Goal: Task Accomplishment & Management: Complete application form

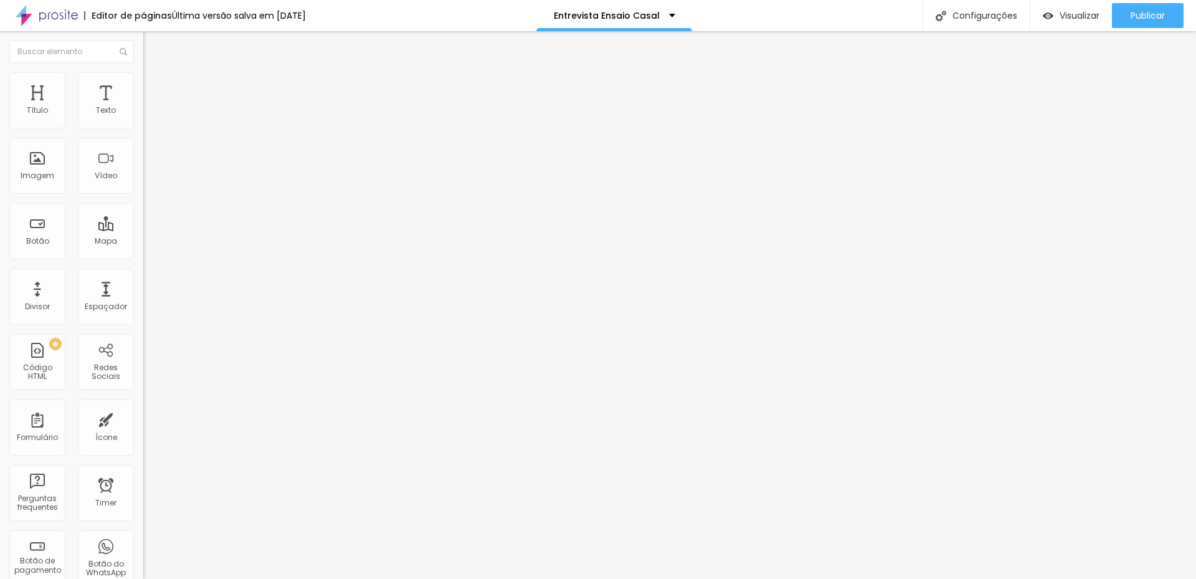
click at [143, 78] on li "Estilo" at bounding box center [214, 78] width 143 height 12
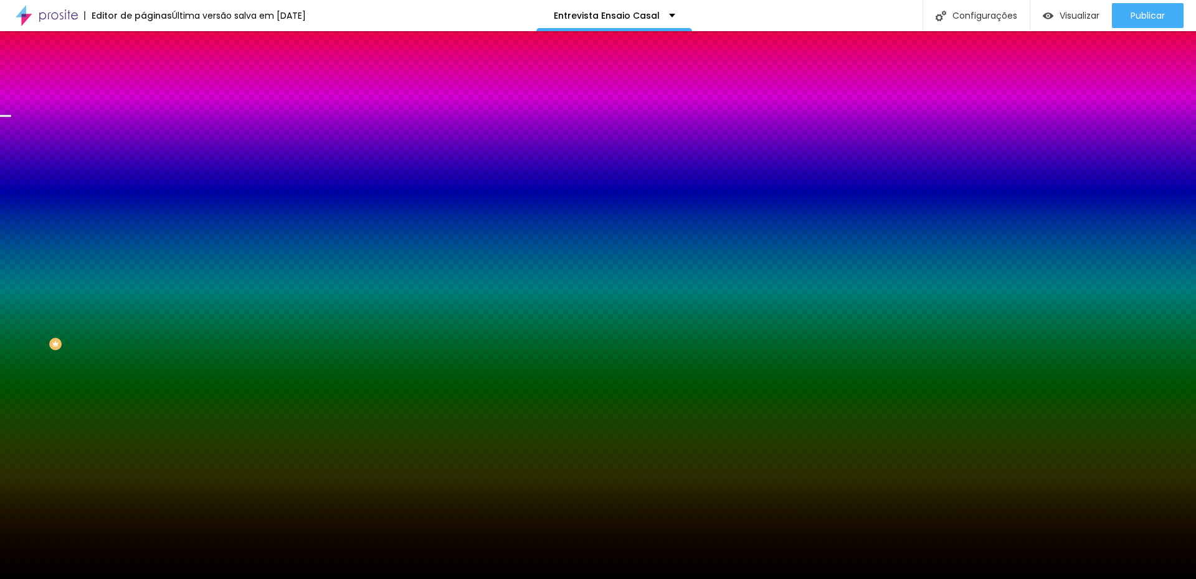
click at [143, 115] on span "Trocar imagem" at bounding box center [177, 109] width 68 height 11
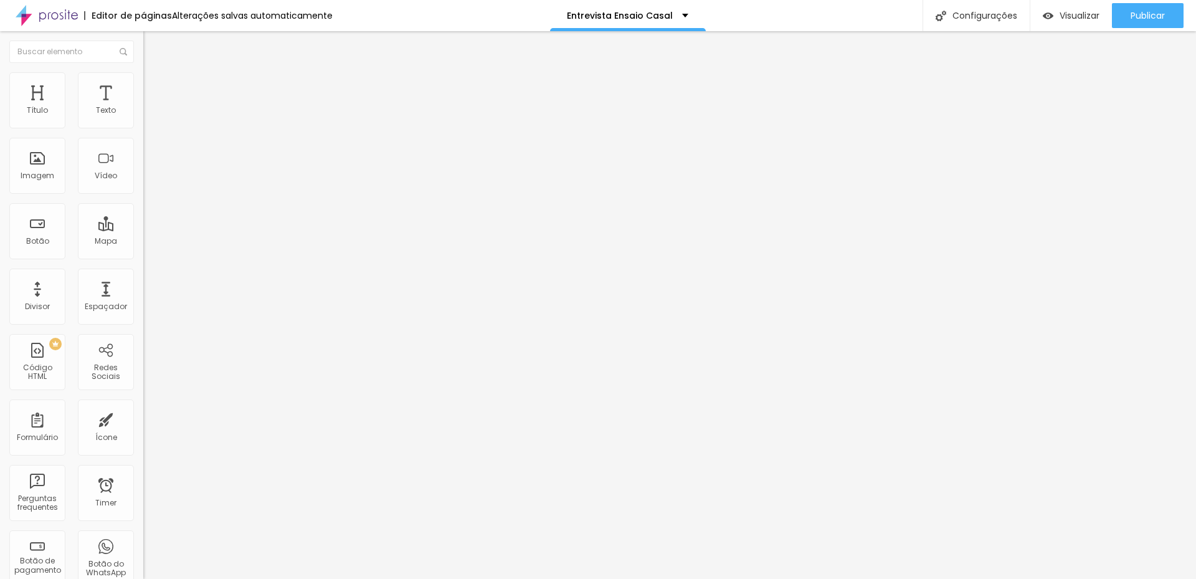
click at [143, 126] on div "Entrevista - Ensaio de Casal" at bounding box center [214, 115] width 143 height 21
click at [143, 126] on img at bounding box center [146, 129] width 7 height 7
drag, startPoint x: 506, startPoint y: 126, endPoint x: 315, endPoint y: 126, distance: 191.2
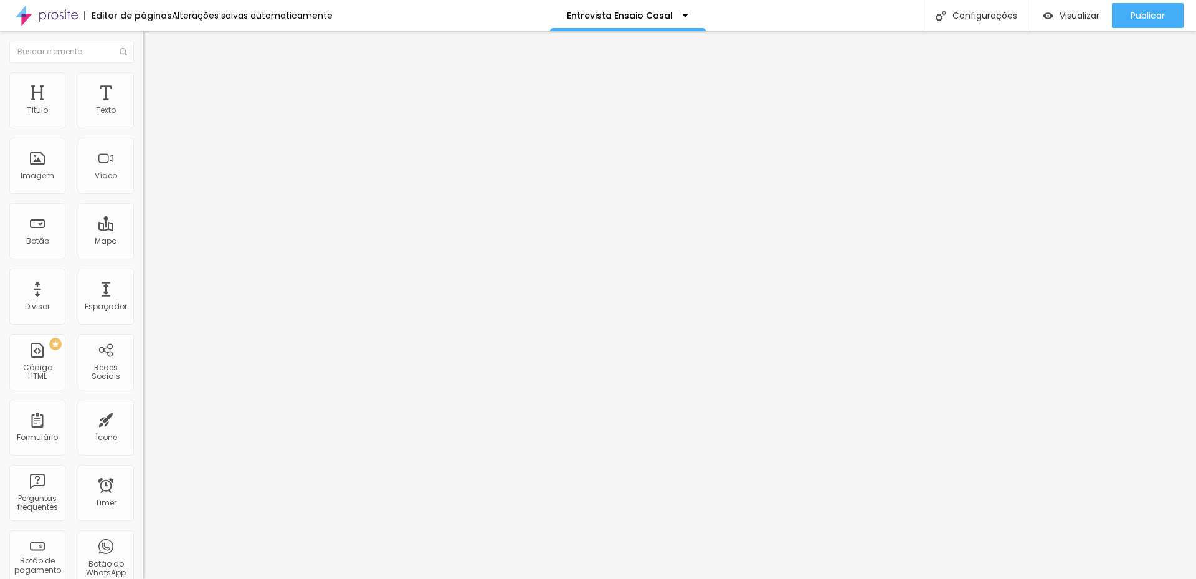
paste input "Briefing Pré-Wedding"
type input "Briefing Pré-Wedding"
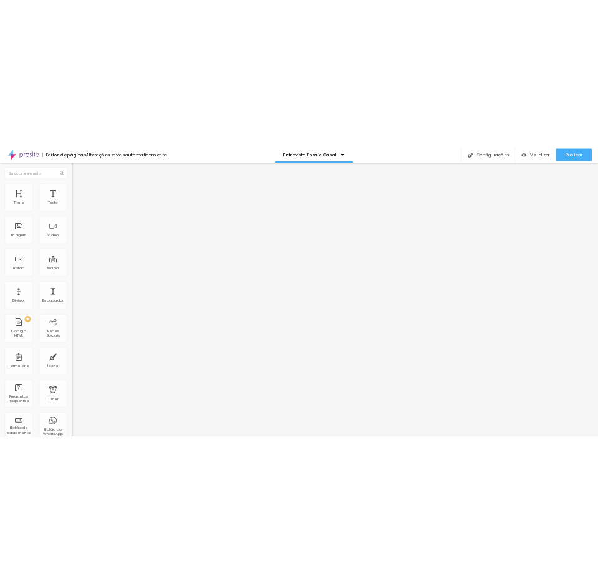
scroll to position [77, 0]
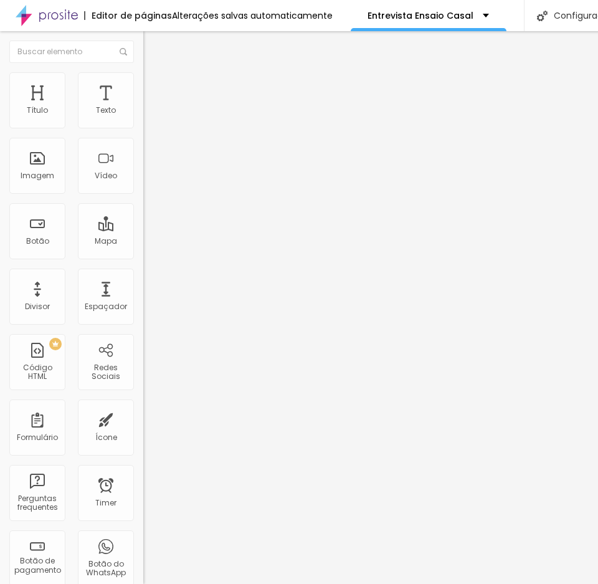
type input "Local escolhido do ensaio"
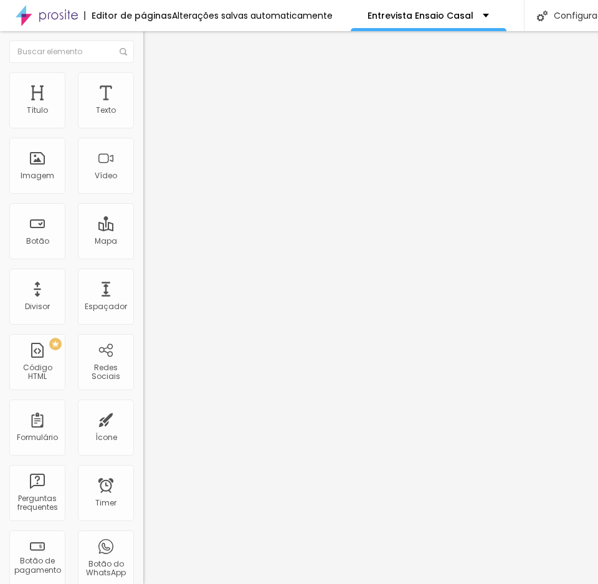
scroll to position [201, 0]
drag, startPoint x: 244, startPoint y: 230, endPoint x: 95, endPoint y: 230, distance: 149.5
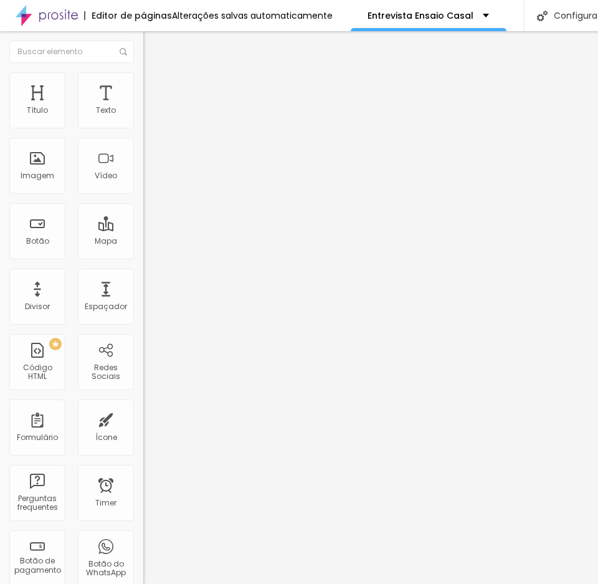
paste input "Como vocês se conhec"
type input "Como vocês se conheceram?"
paste input "Se pudessem se descrever em poucas palavras como casal, quais seriam"
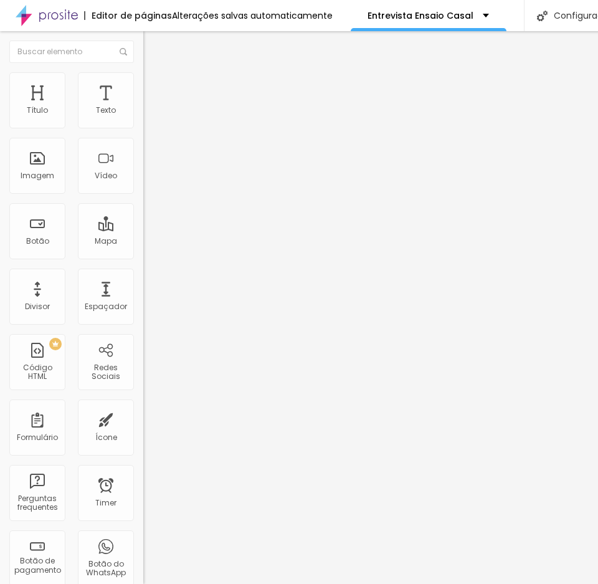
scroll to position [0, 161]
type input "Se pudessem se descrever em poucas palavras como casal, quais seriam?"
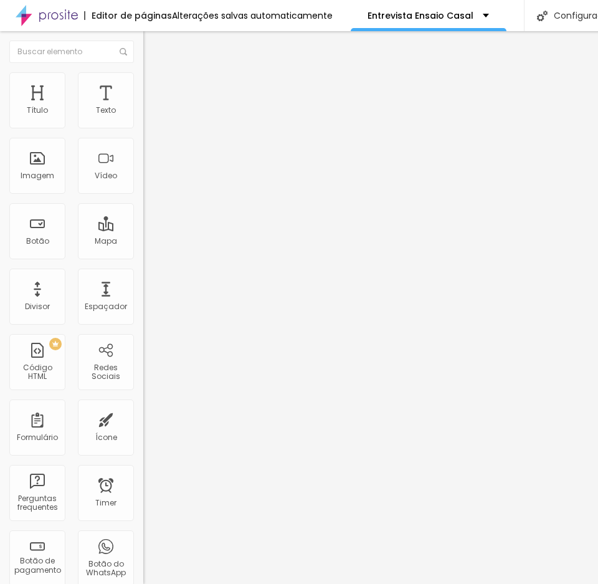
paste input "Qual lembrança mais especial vocês têm juntos até hoje"
type input "Qual lembrança mais especial vocês têm juntos até hoje?"
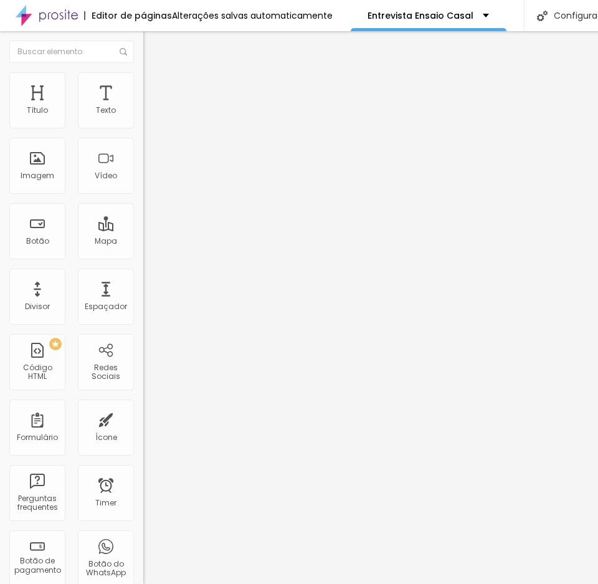
paste input "Vocês têm alguma música do casal ou que marca a história de vocês"
type input "Vocês têm alguma música do casal ou que marca a história de vocês?"
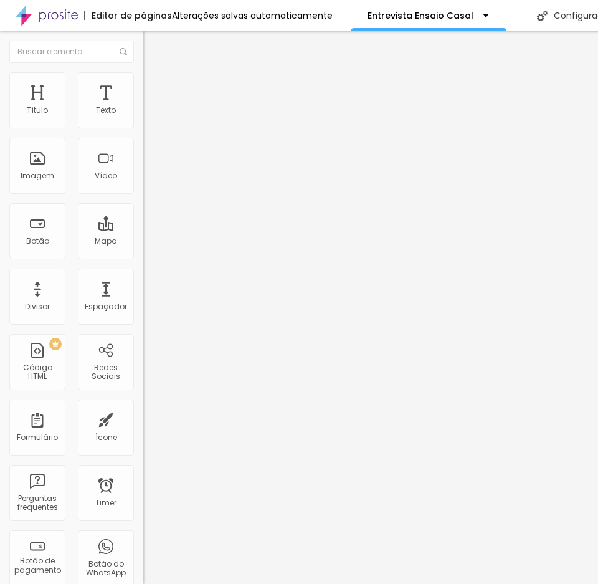
scroll to position [0, 0]
paste input "O que mais gostam de fazer juntos no dia a dia"
type input "O que mais gostam de fazer juntos no dia a dia?"
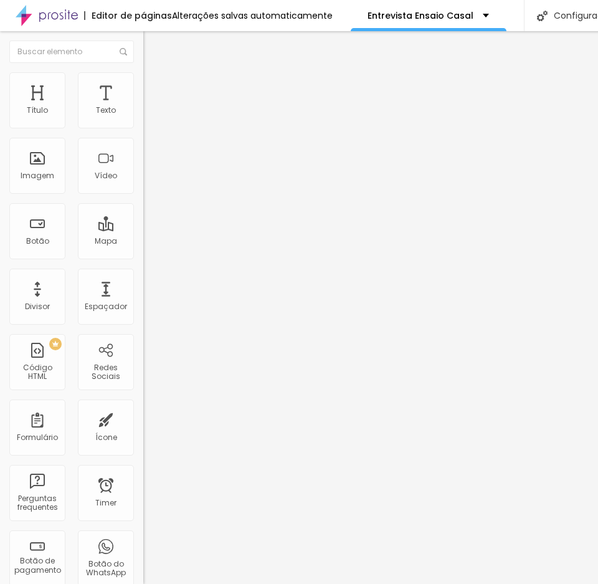
paste input "Por que escolheram esse local para o ensaio"
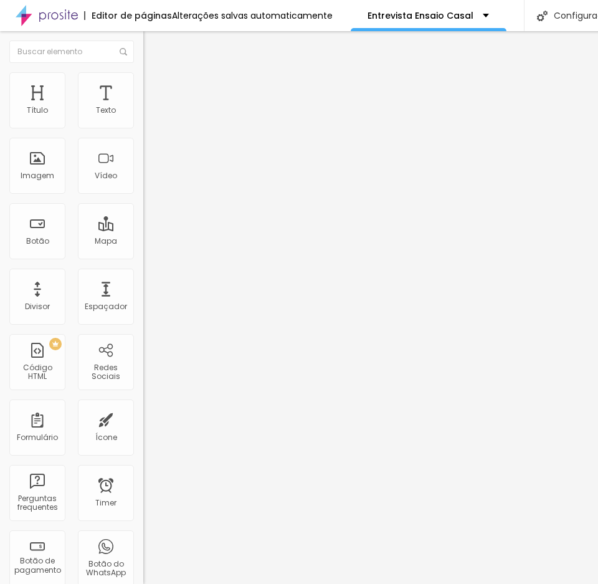
type input "Por que escolheram esse local para o ensaio?"
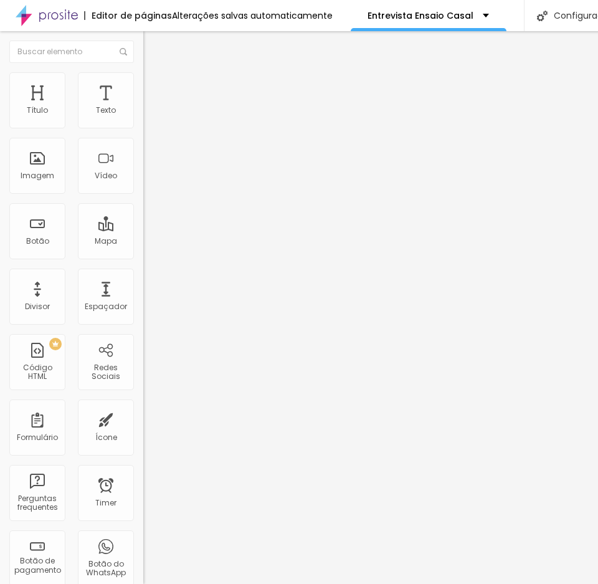
scroll to position [0, 967]
drag, startPoint x: 450, startPoint y: 305, endPoint x: 513, endPoint y: 305, distance: 62.9
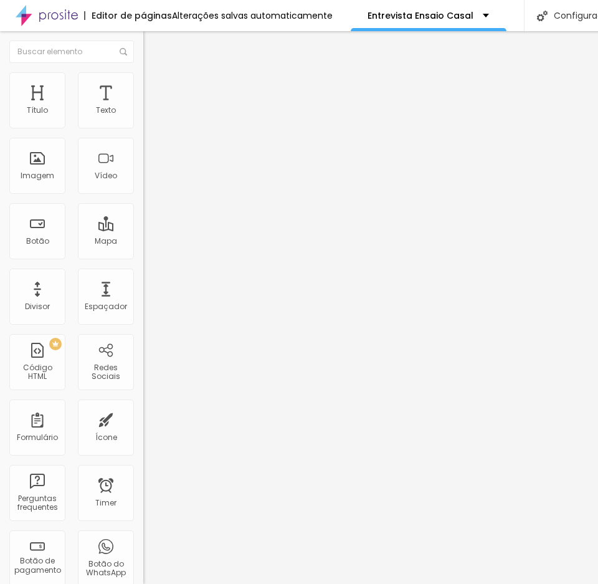
drag, startPoint x: 452, startPoint y: 210, endPoint x: 222, endPoint y: 209, distance: 229.2
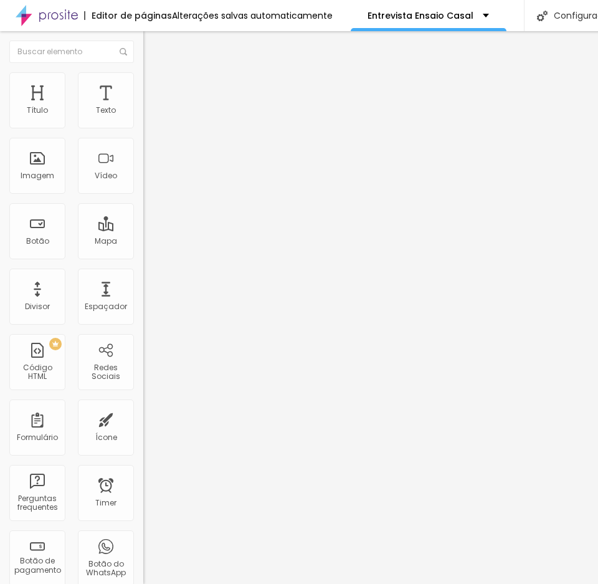
drag, startPoint x: 347, startPoint y: 349, endPoint x: 514, endPoint y: 349, distance: 166.9
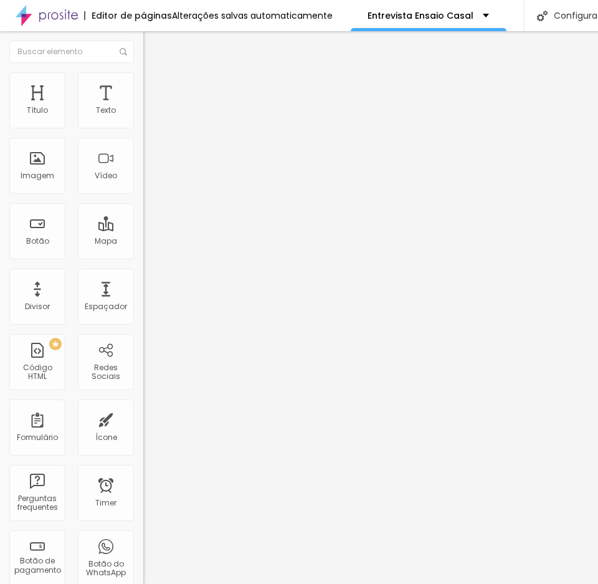
paste input "mais chamou a atenção de vocês nesse lugar"
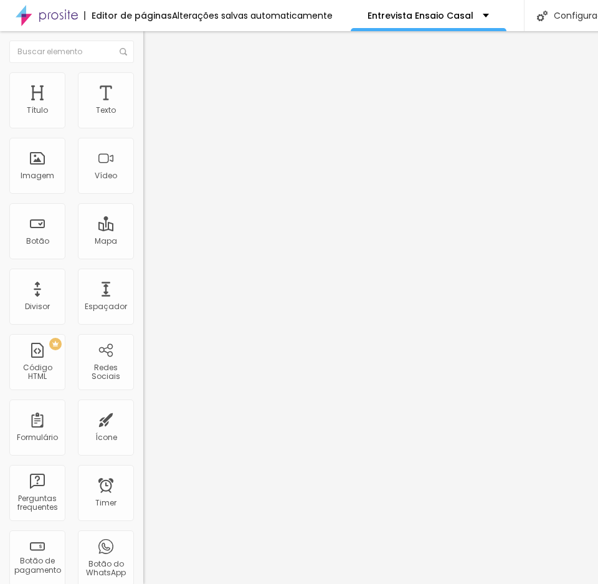
scroll to position [0, 68]
type input "O que mais chamou a atenção de vocês nesse lugar?"
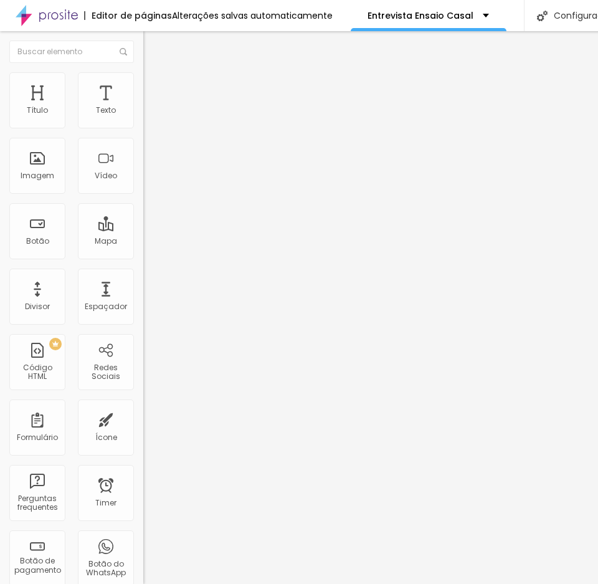
paste input "Esse local tem alguma história que envolva vocês doi"
type input "Esse local tem alguma história que envolva vocês dois?"
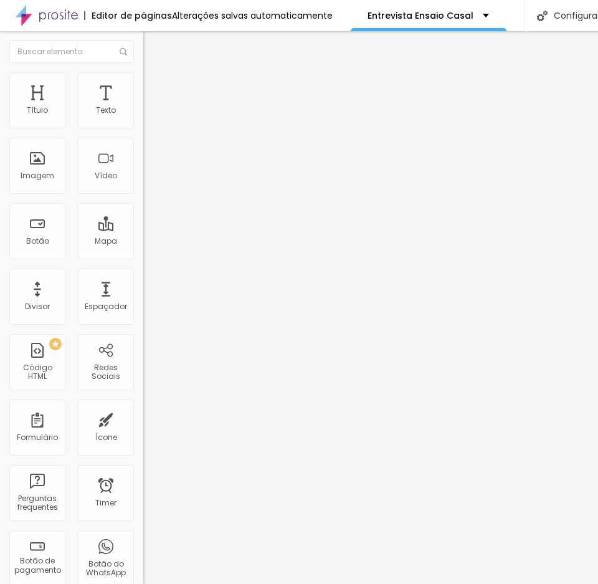
scroll to position [0, 0]
paste input "um cantinho ou cenário específico que não pode faltar nas fotos?"
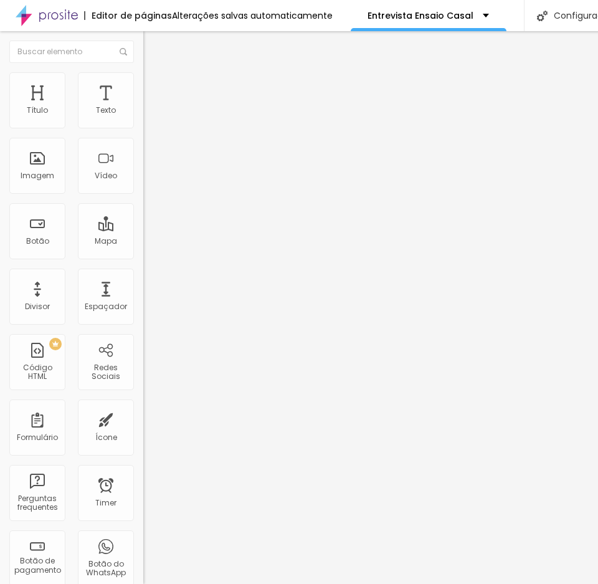
scroll to position [0, 155]
type input "Tem algum cantinho ou cenário específico que não pode faltar nas fotos?"
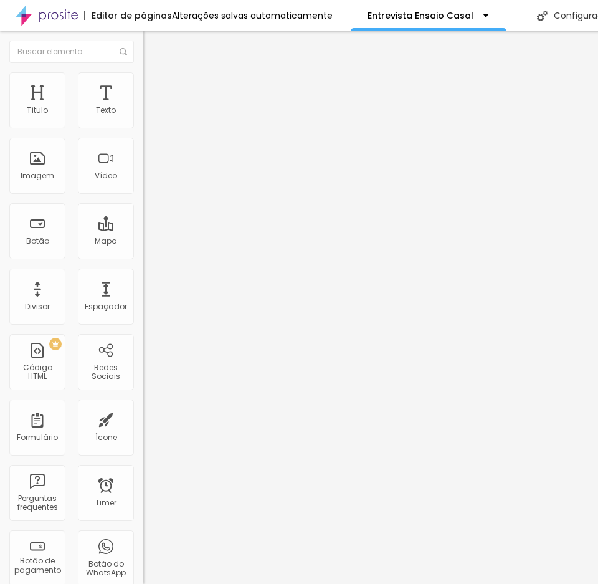
paste input "Se pudessem definir a “vibe” do ensaio em uma palavra, qual seria? (ex: românti…"
type input "Se pudessem definir a “vibe” do ensaio em uma palavra, qual seria? (ex: românti…"
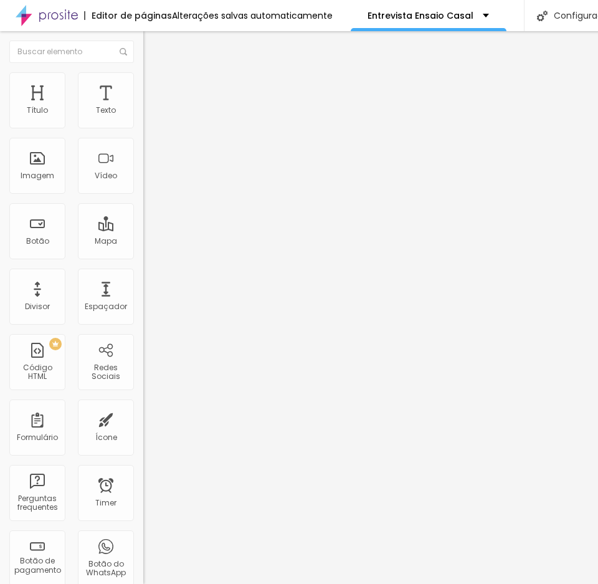
scroll to position [0, 0]
paste input "Tem algum detalhe que represente vocês e que poderia aparecer no ensaio? (um ob…"
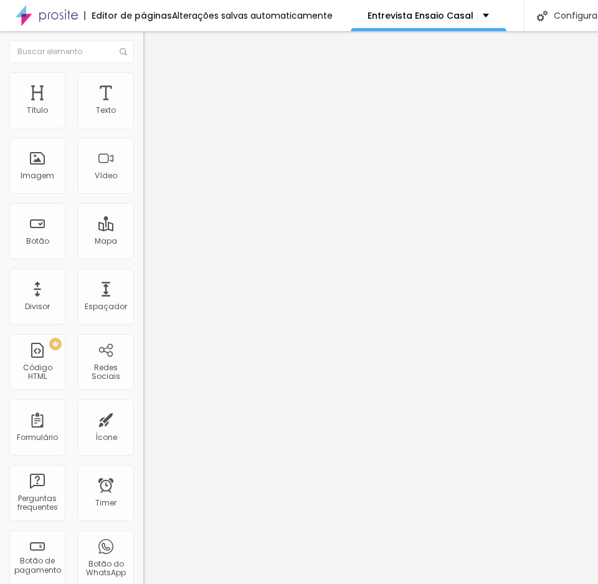
type input "Tem algum detalhe que represente vocês e que poderia aparecer no ensaio? (um ob…"
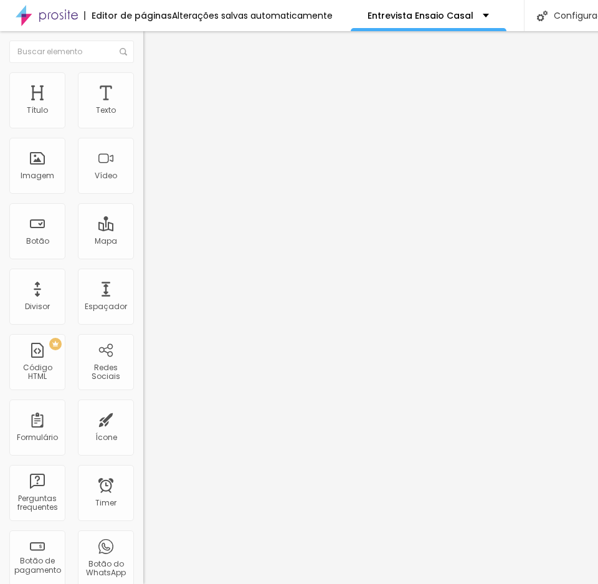
paste input "Quais fotos não podem faltar de jeito nenhum?"
type input "Quais fotos não podem faltar de jeito nenhum?"
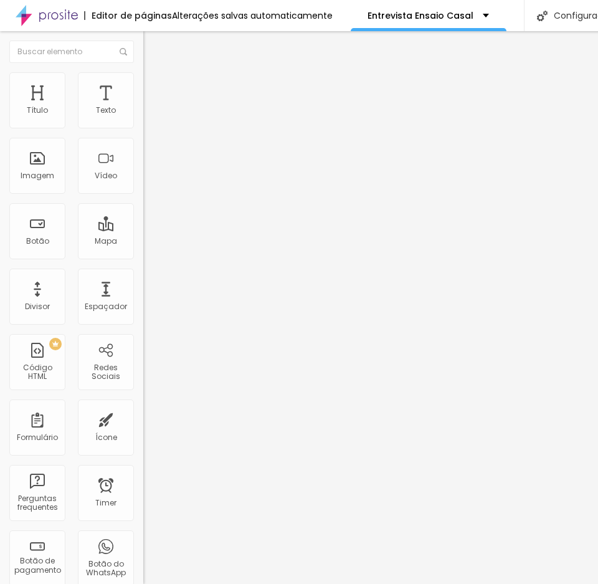
paste input "Tem alguma referência ou inspiração que vocês amam e gostariam de compartilhar?"
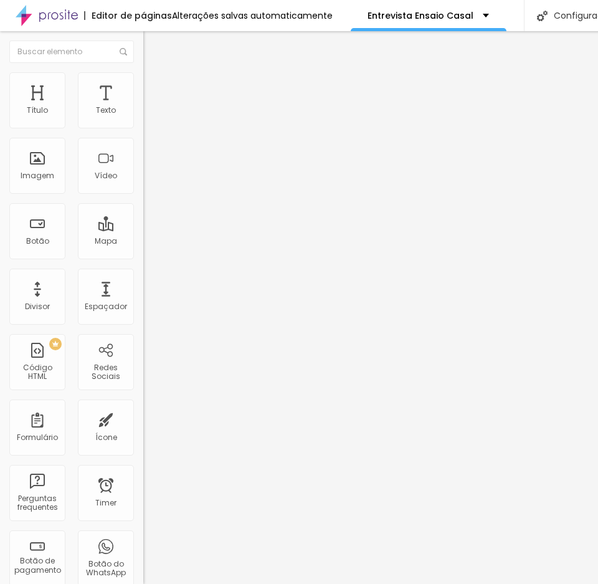
type input "Tem alguma referência ou inspiração que vocês amam e gostariam de compartilhar?"
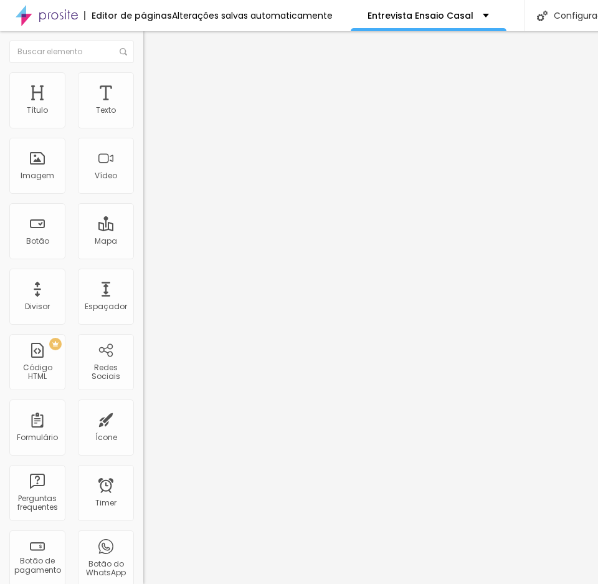
paste input "Tem algo que vocês não gostam ou não se sentem à vontade de fazer no ensaio?"
type input "Tem algo que vocês não gostam ou não se sentem à vontade de fazer no ensaio?"
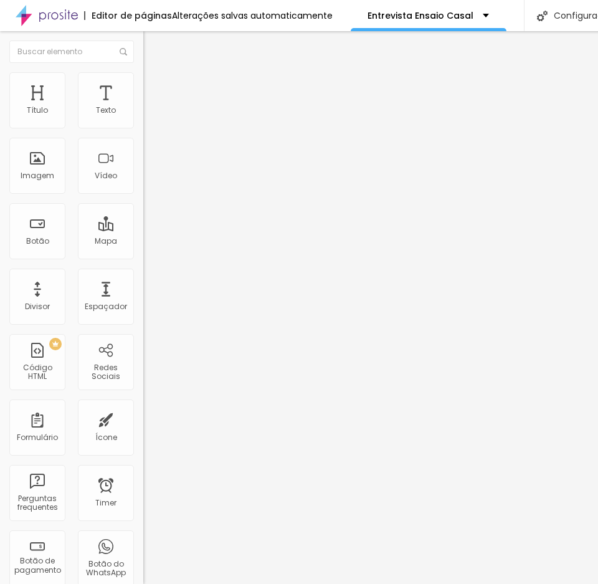
paste input "Existe algo que eu, como fotógrafo, possa fazer para que vocês se sintam ainda …"
type input "Existe algo que eu, como fotógrafo, possa fazer para que vocês se sintam ainda …"
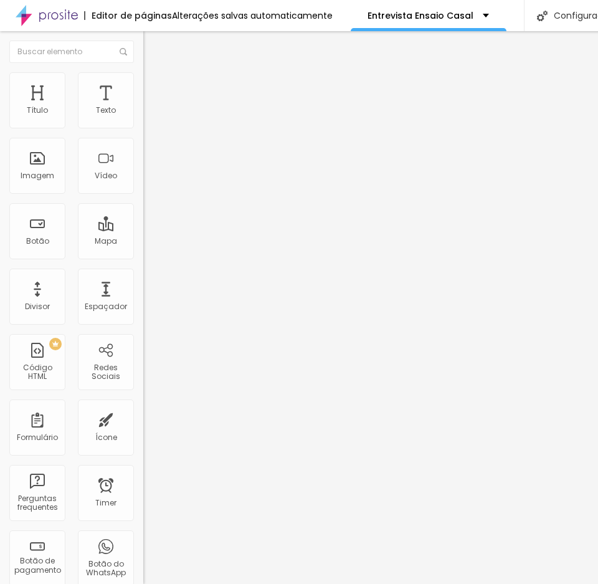
scroll to position [0, 0]
paste input "Há algum outro detalhe ou história que vocês gostariam de dividir comigo?"
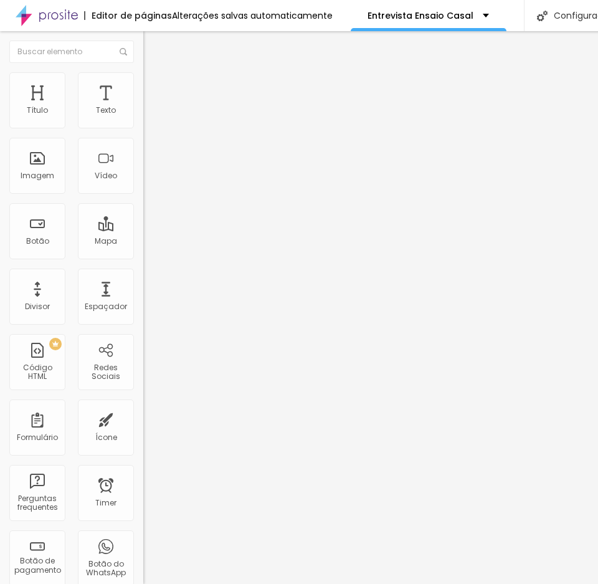
scroll to position [0, 162]
type input "Há algum outro detalhe ou história que vocês gostariam de dividir comigo?"
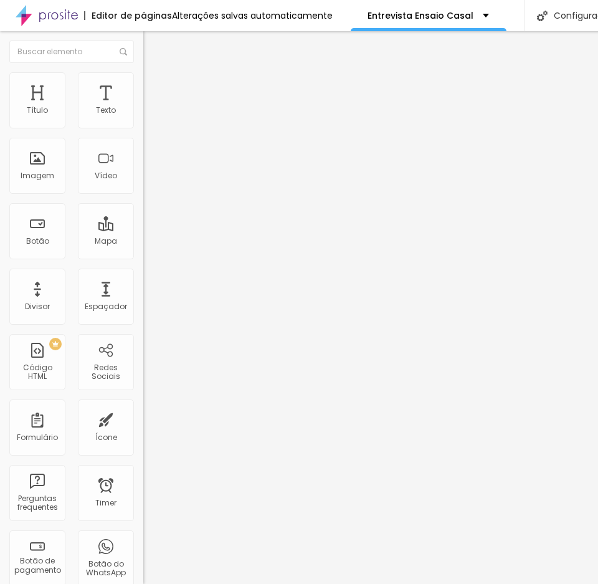
scroll to position [767, 0]
drag, startPoint x: 354, startPoint y: 227, endPoint x: 356, endPoint y: 186, distance: 40.5
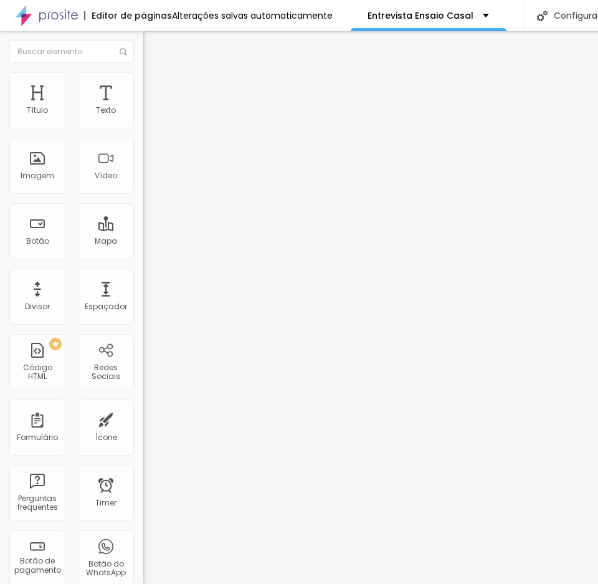
scroll to position [518, 0]
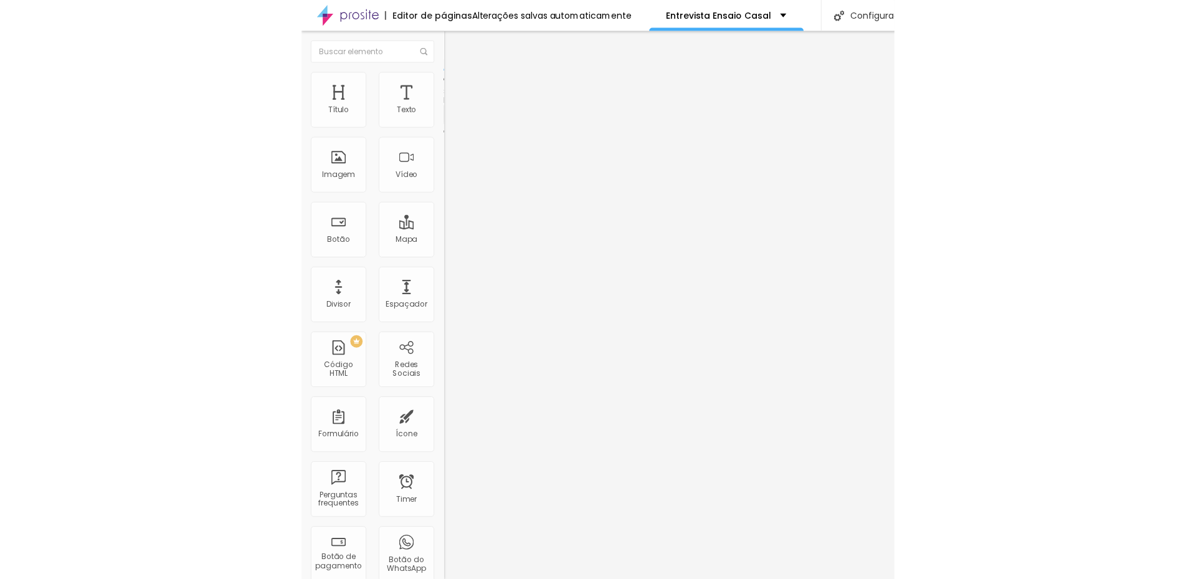
scroll to position [887, 0]
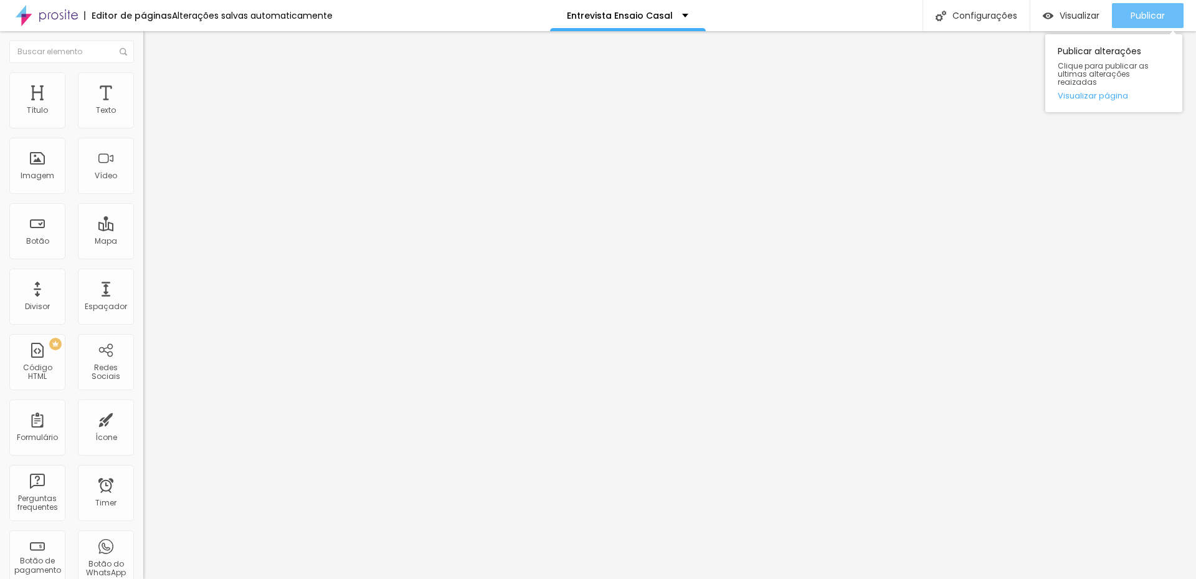
click at [1148, 19] on span "Publicar" at bounding box center [1148, 16] width 34 height 10
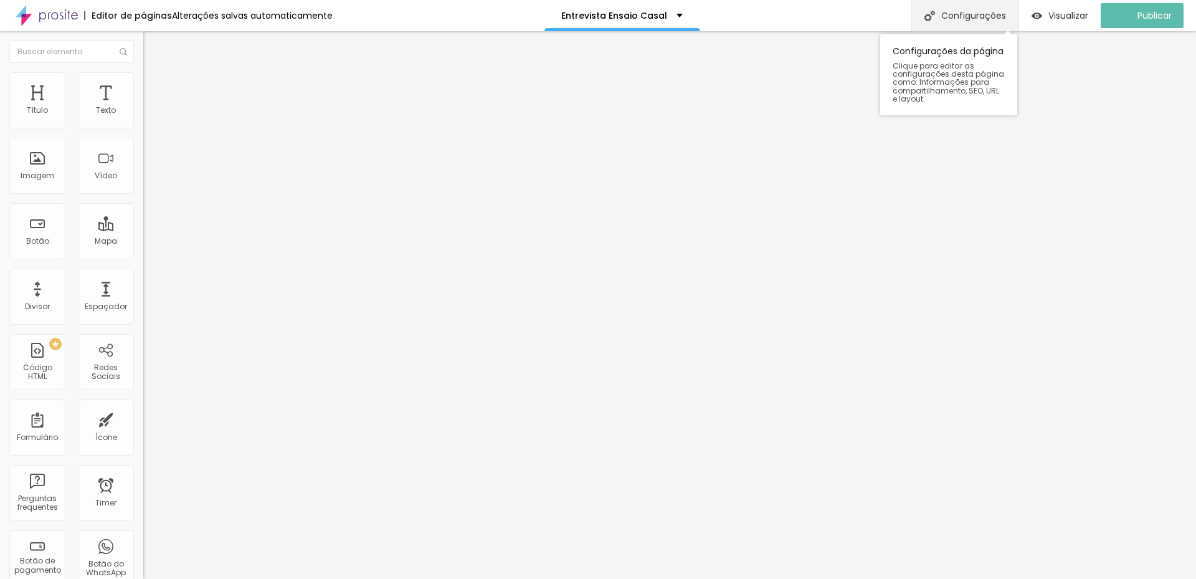
click at [945, 18] on div "Configurações" at bounding box center [964, 15] width 107 height 31
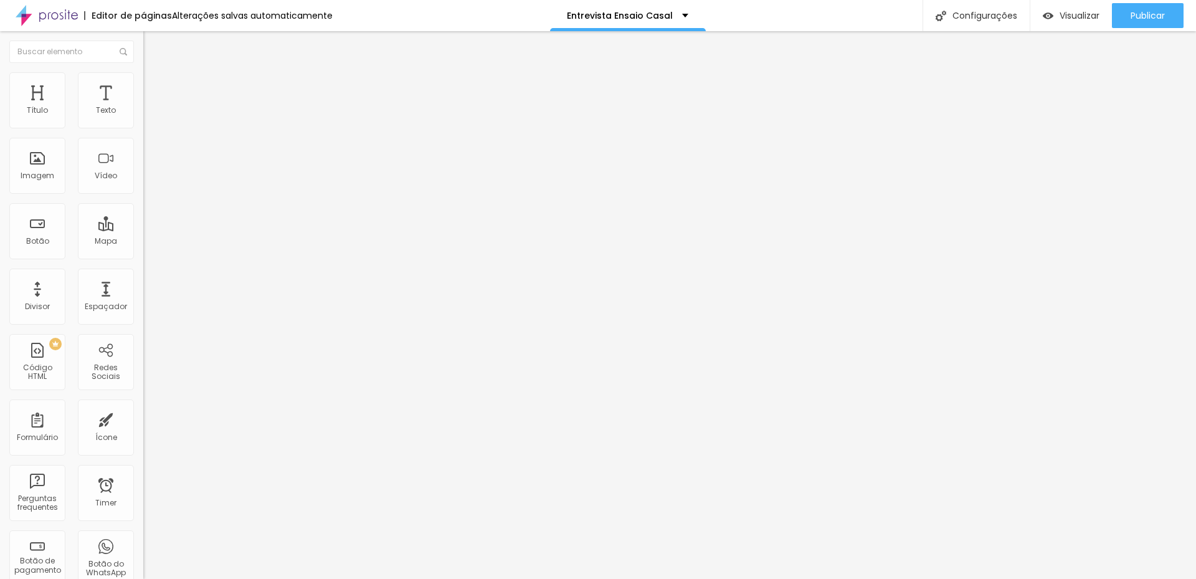
drag, startPoint x: 602, startPoint y: 147, endPoint x: 368, endPoint y: 148, distance: 233.6
paste input "Briefing Pré-Wedding"
type input "Briefing Pré-Wedding"
drag, startPoint x: 488, startPoint y: 210, endPoint x: 629, endPoint y: 207, distance: 141.4
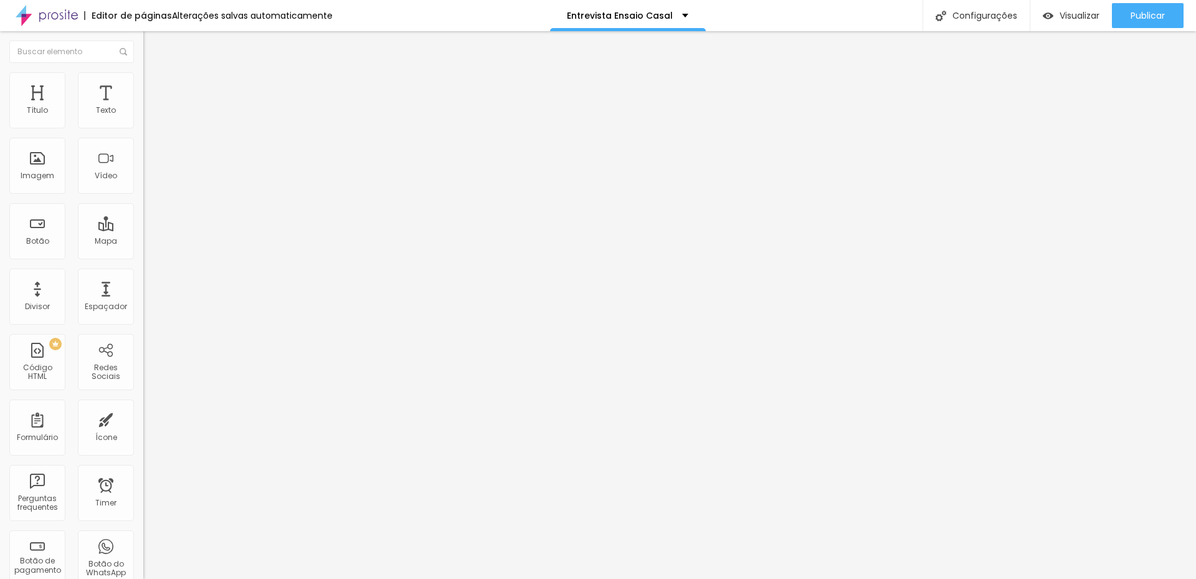
drag, startPoint x: 486, startPoint y: 210, endPoint x: 634, endPoint y: 210, distance: 148.2
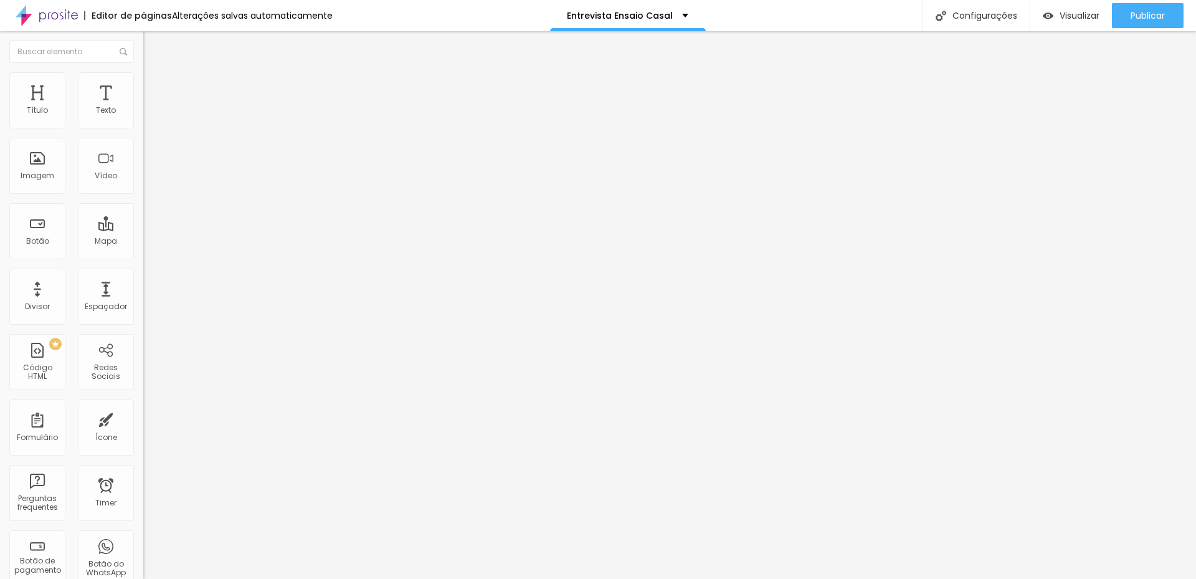
drag, startPoint x: 488, startPoint y: 208, endPoint x: 661, endPoint y: 204, distance: 172.6
paste input "Briefing Pré-Wedding"
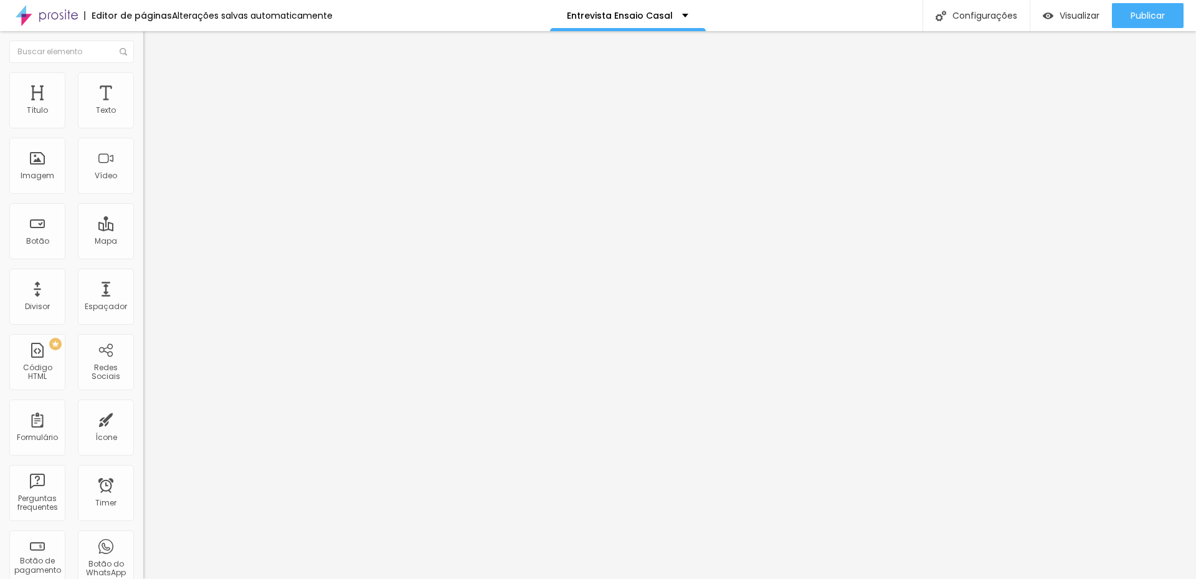
drag, startPoint x: 526, startPoint y: 209, endPoint x: 622, endPoint y: 210, distance: 95.3
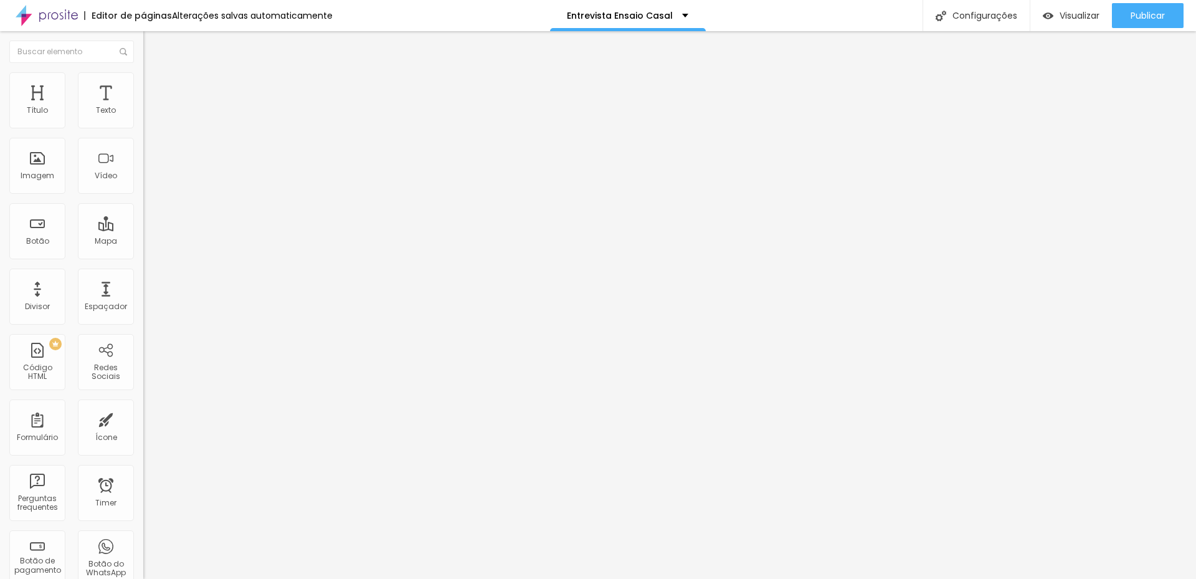
type input "/briefing-casal"
drag, startPoint x: 665, startPoint y: 234, endPoint x: 519, endPoint y: 235, distance: 145.8
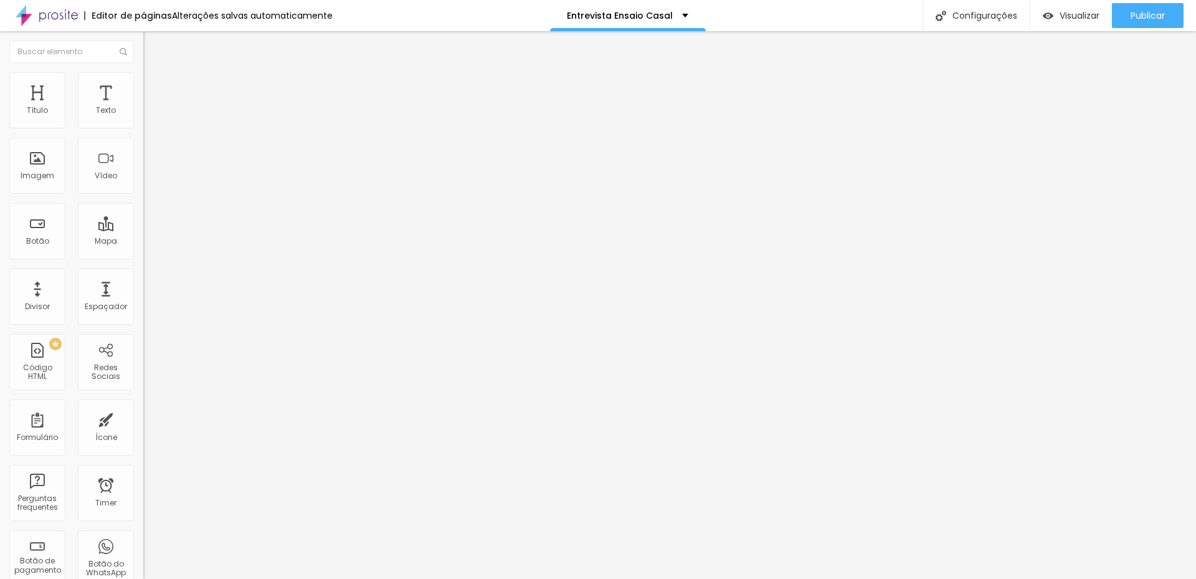
drag, startPoint x: 473, startPoint y: 234, endPoint x: 662, endPoint y: 237, distance: 188.8
copy form "[URL][DOMAIN_NAME]"
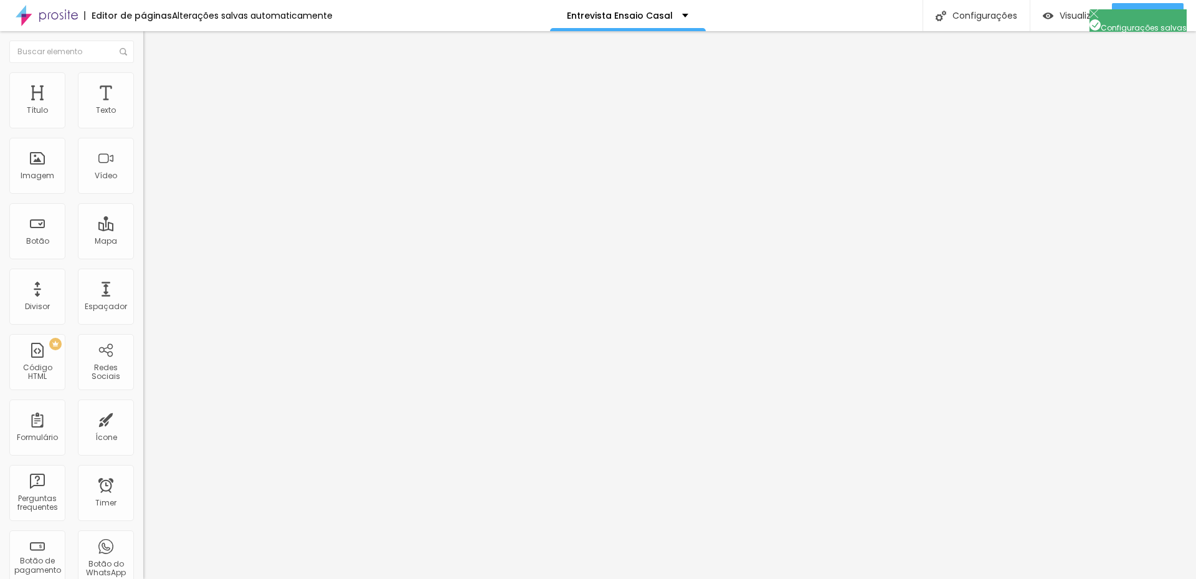
drag, startPoint x: 604, startPoint y: 355, endPoint x: 429, endPoint y: 358, distance: 174.4
paste input "/briefing-casal [URL][DOMAIN_NAME]"
drag, startPoint x: 798, startPoint y: 357, endPoint x: 355, endPoint y: 366, distance: 443.0
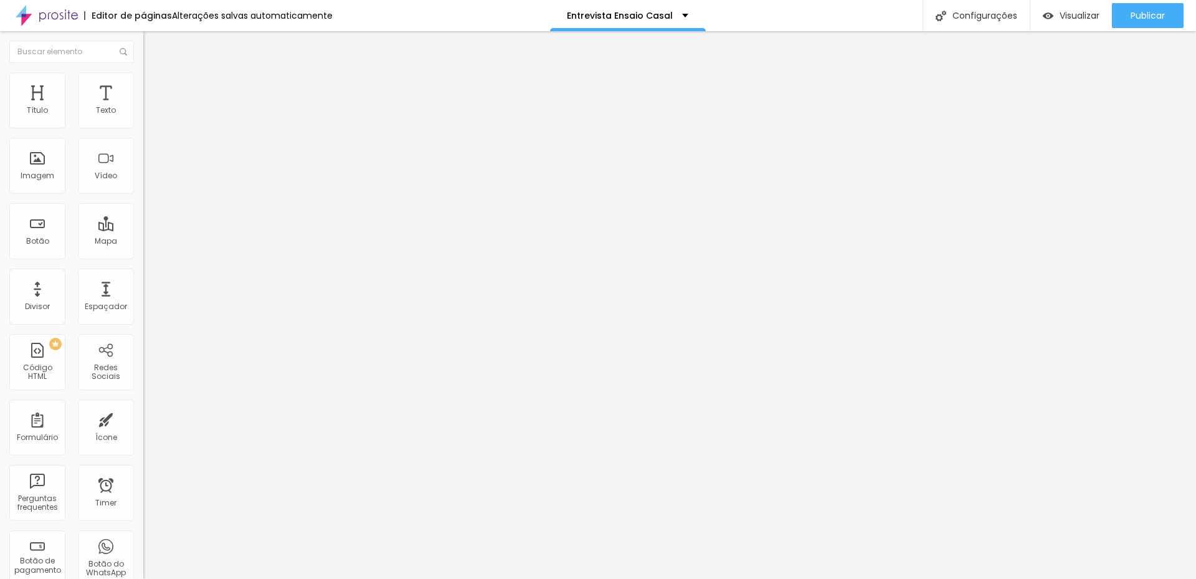
paste input "Briefing Pré-Wedding"
type input "Briefing Pré-Wedding"
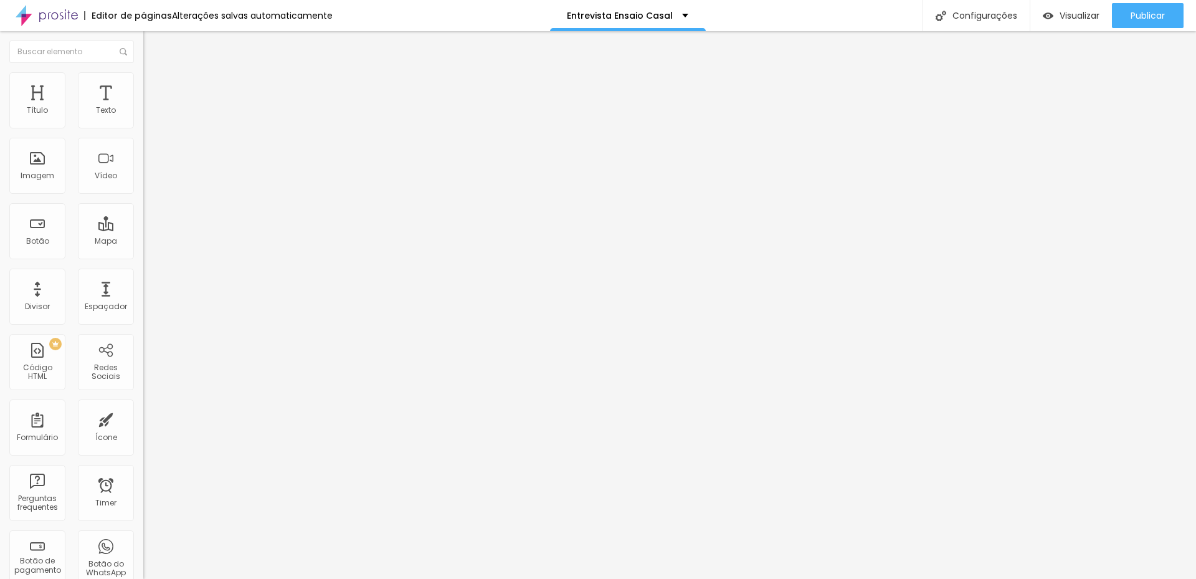
drag, startPoint x: 546, startPoint y: 288, endPoint x: 391, endPoint y: 288, distance: 155.7
paste input "Briefing Pré-Wedding"
type input "Briefing Pré-Wedding"
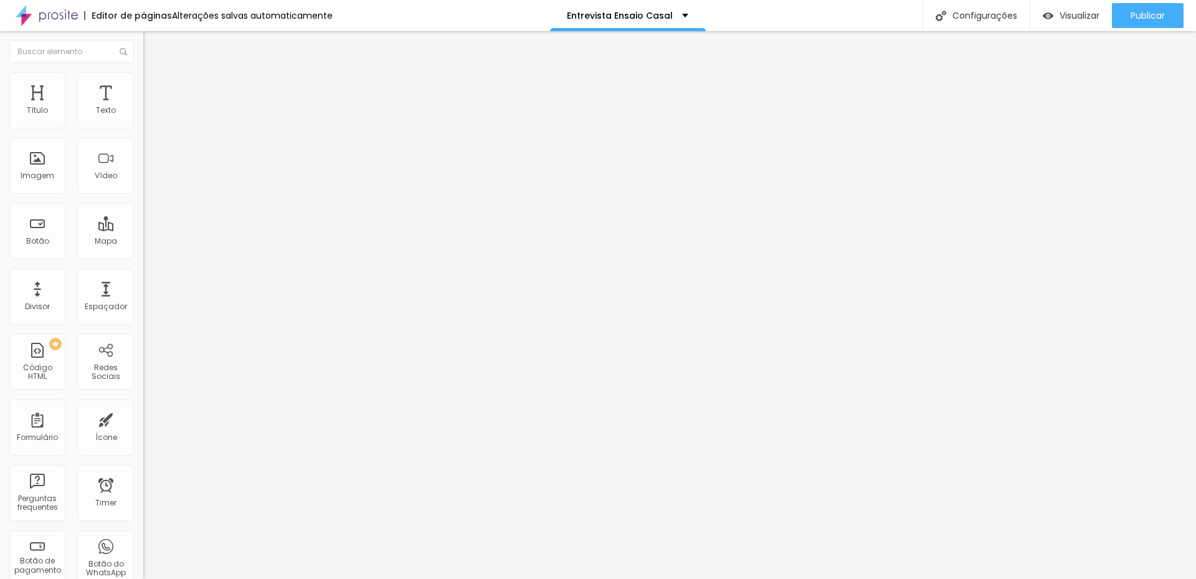
click at [1148, 15] on span "Publicar" at bounding box center [1148, 16] width 34 height 10
click at [1077, 12] on span "Visualizar" at bounding box center [1068, 16] width 40 height 10
